Goal: Check status: Check status

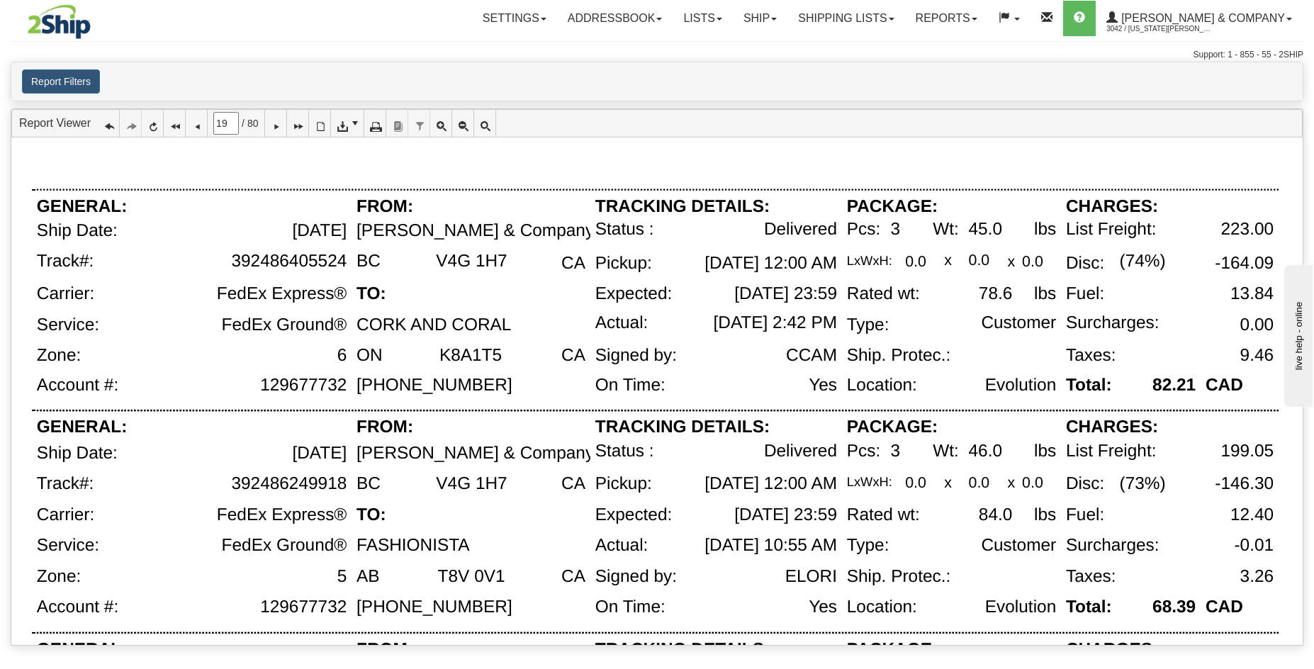
scroll to position [314, 0]
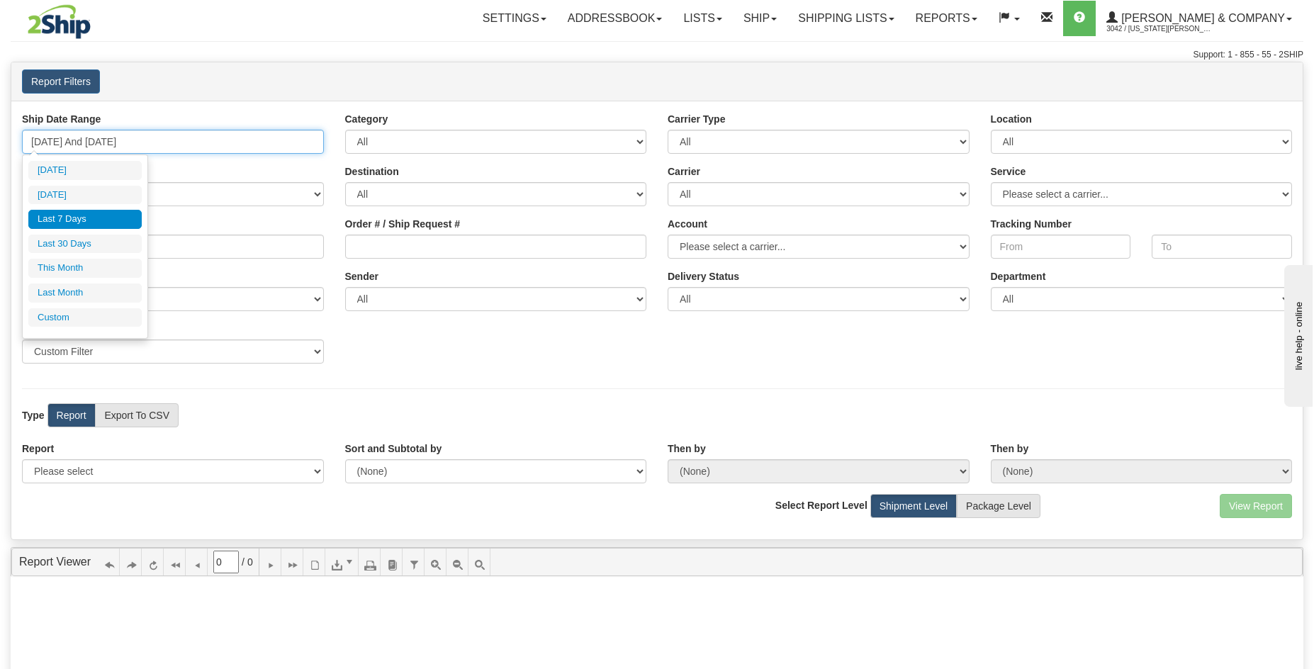
click at [170, 150] on input "[DATE] And [DATE]" at bounding box center [173, 142] width 302 height 24
click at [81, 243] on li "Last 30 Days" at bounding box center [84, 244] width 113 height 19
type input "[DATE] And [DATE]"
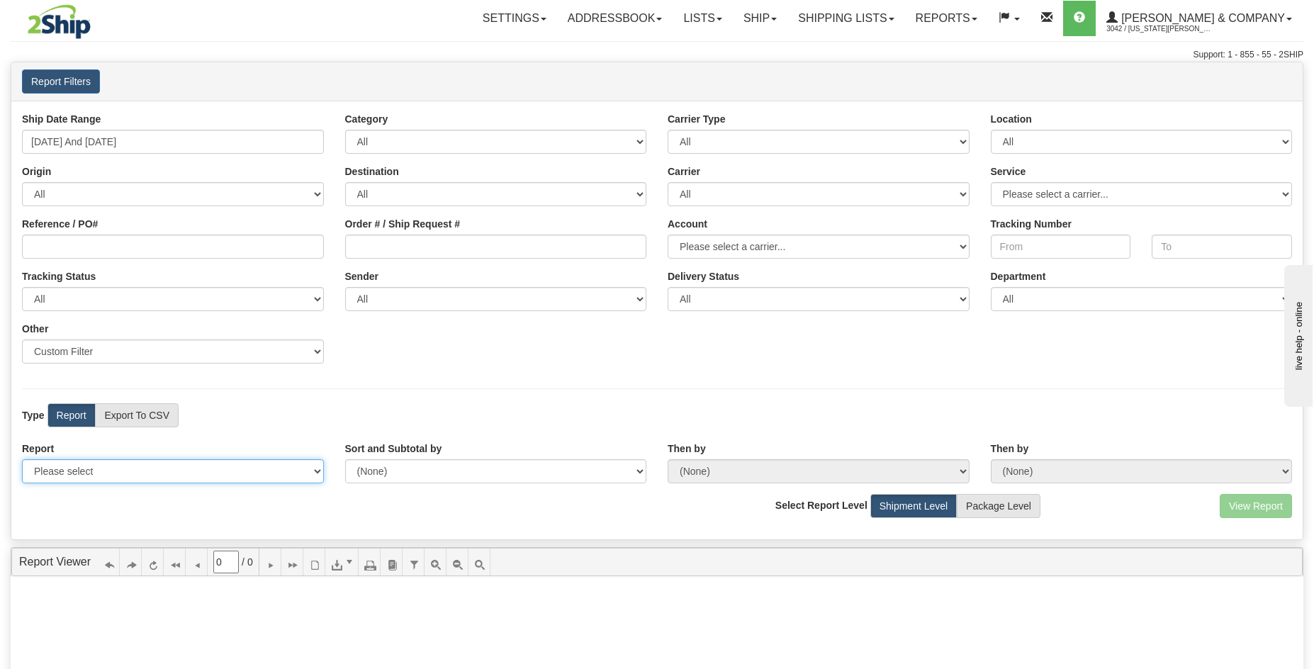
click at [100, 477] on select "Please select 1 Line Shipment Report Address Detail Basic Shipment Overview Can…" at bounding box center [173, 471] width 302 height 24
select select "Users\Tracking Detail.trdx"
click at [22, 459] on select "Please select 1 Line Shipment Report Address Detail Basic Shipment Overview Can…" at bounding box center [173, 471] width 302 height 24
click at [1235, 506] on button "View Report" at bounding box center [1256, 506] width 72 height 24
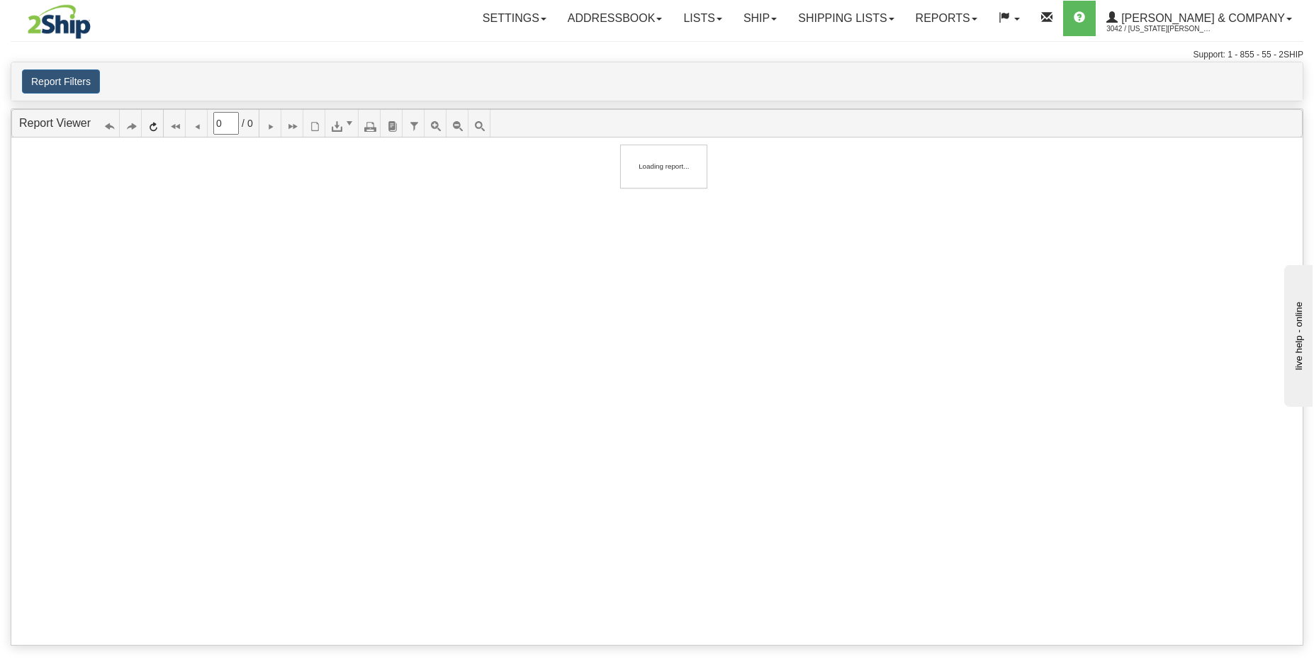
type input "1"
